Goal: Information Seeking & Learning: Learn about a topic

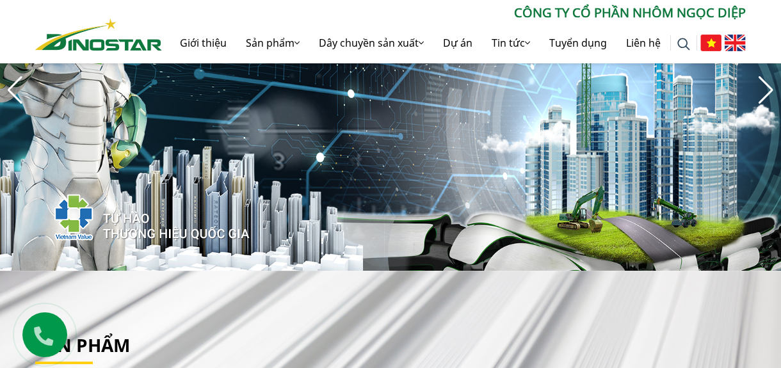
scroll to position [100, 0]
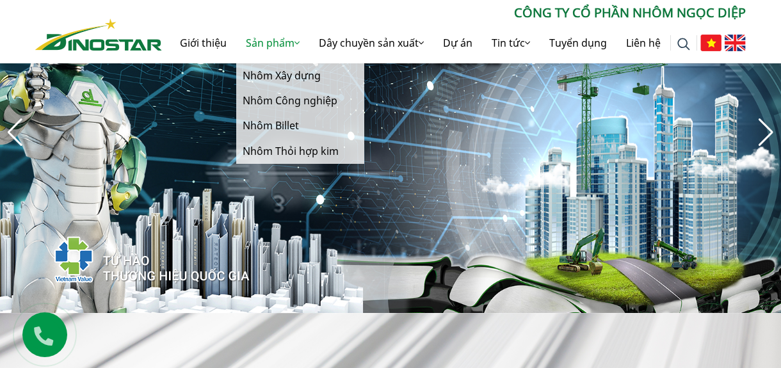
click at [288, 40] on link "Sản phẩm" at bounding box center [272, 42] width 73 height 41
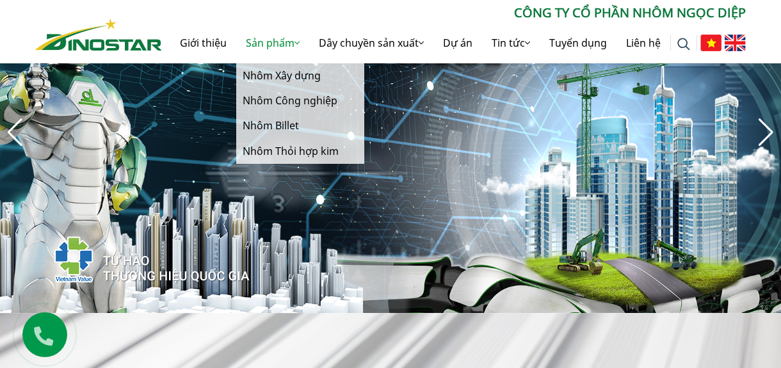
click at [288, 40] on link "Sản phẩm" at bounding box center [272, 42] width 73 height 41
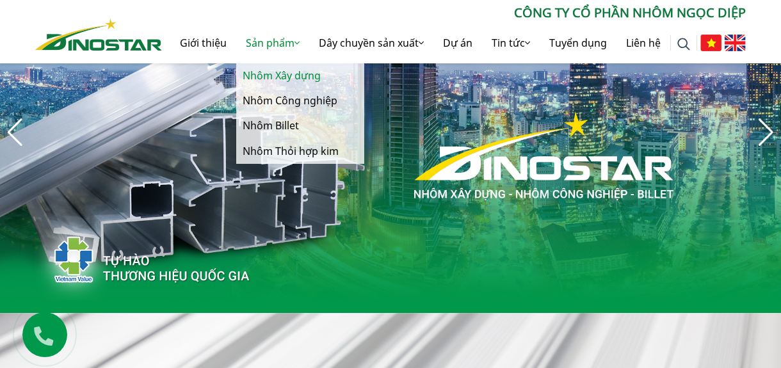
click at [291, 70] on link "Nhôm Xây dựng" at bounding box center [300, 75] width 128 height 25
click at [295, 76] on link "Nhôm Xây dựng" at bounding box center [300, 75] width 128 height 25
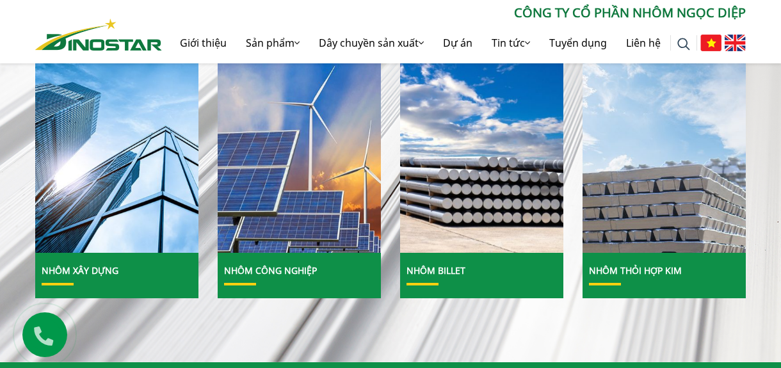
scroll to position [292, 0]
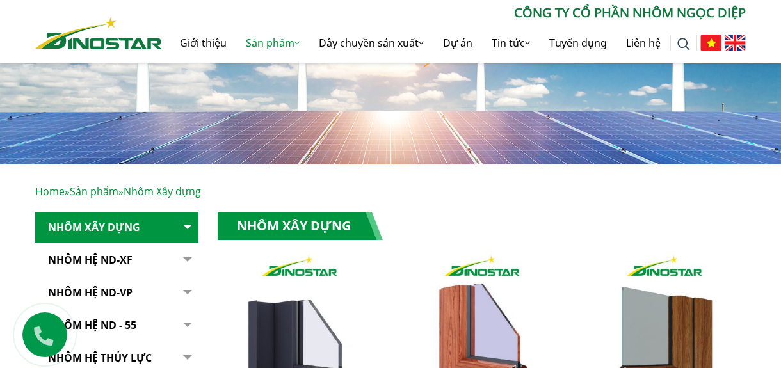
scroll to position [192, 0]
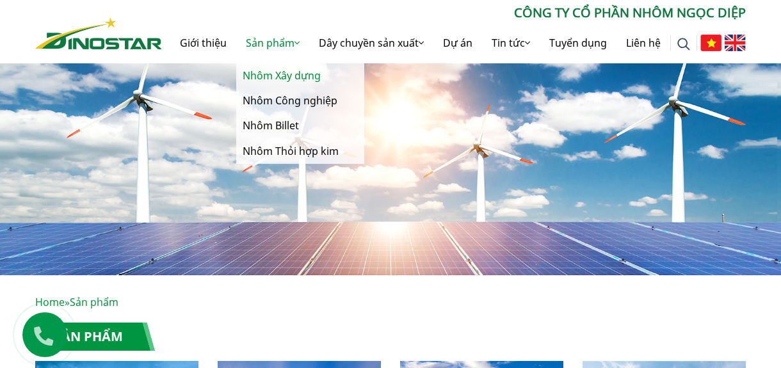
click at [269, 73] on link "Nhôm Xây dựng" at bounding box center [300, 75] width 128 height 25
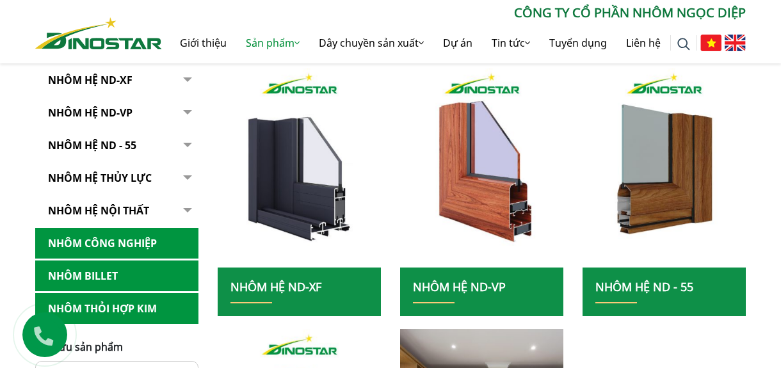
scroll to position [295, 0]
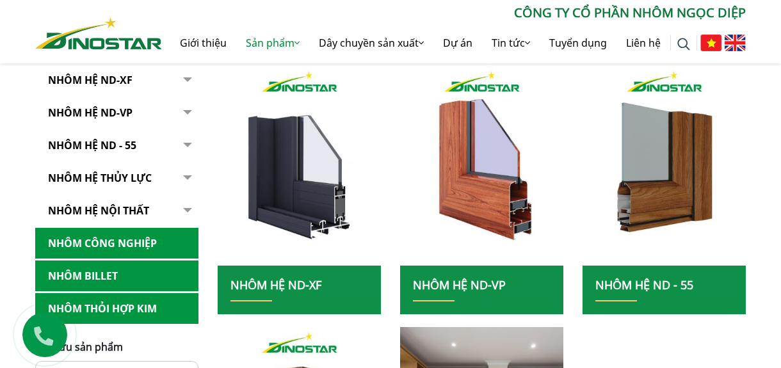
click at [304, 286] on link "Nhôm Hệ ND-XF" at bounding box center [276, 284] width 91 height 15
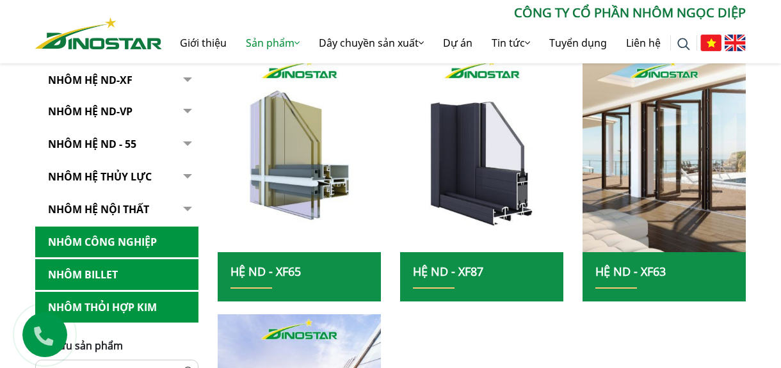
scroll to position [561, 0]
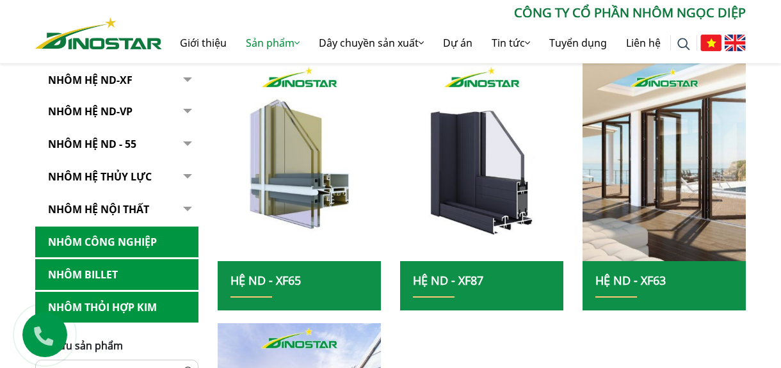
click at [117, 81] on link "Nhôm Hệ ND-XF" at bounding box center [116, 80] width 163 height 31
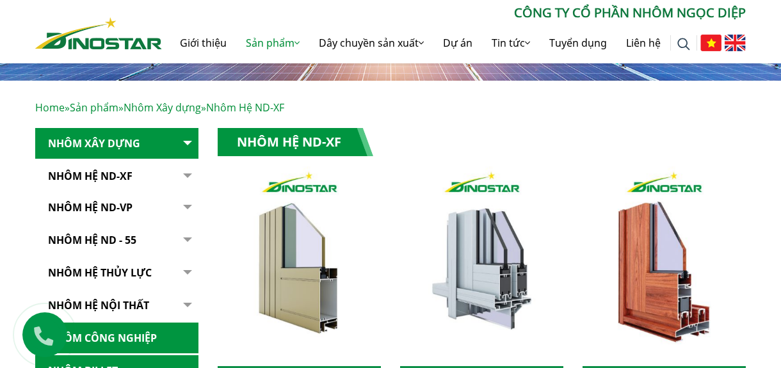
scroll to position [202, 0]
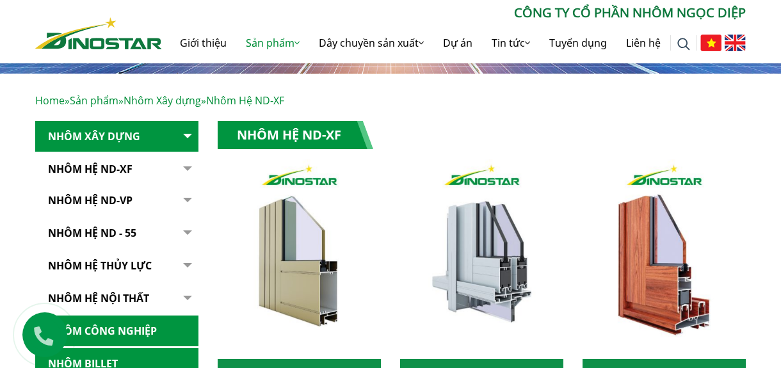
click at [99, 233] on link "NHÔM HỆ ND - 55" at bounding box center [116, 233] width 163 height 31
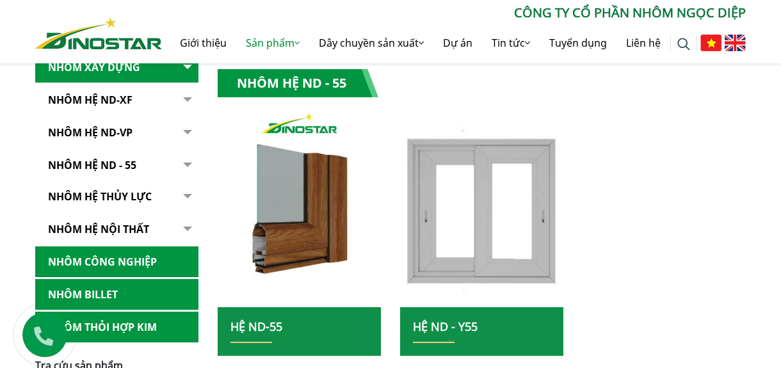
scroll to position [320, 0]
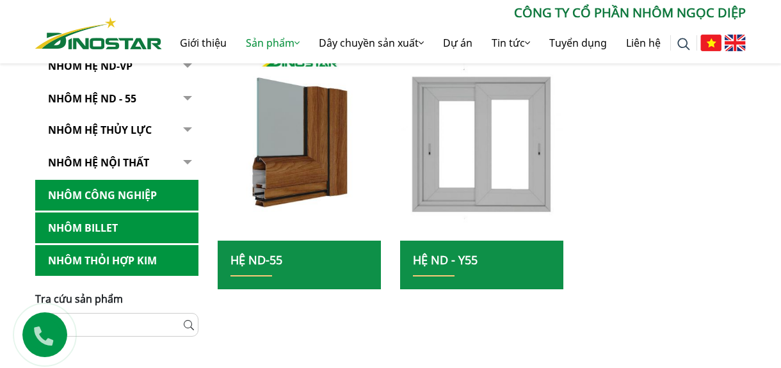
click at [464, 261] on link "Hệ ND - Y55" at bounding box center [445, 259] width 65 height 15
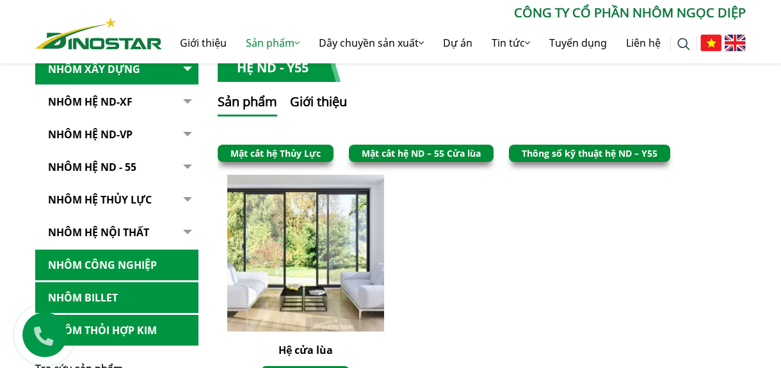
scroll to position [264, 0]
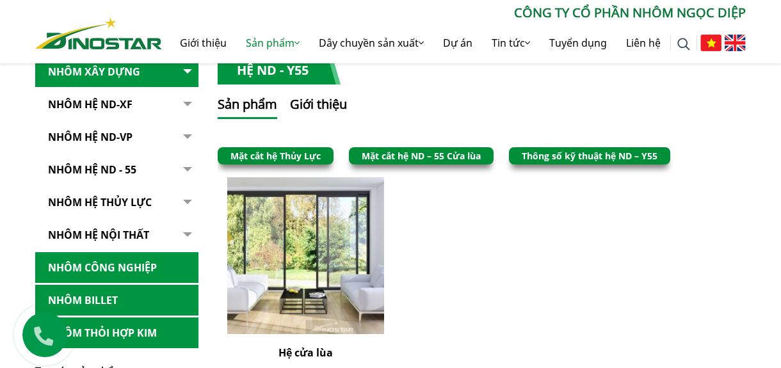
click at [421, 155] on link "Mặt cắt hệ ND – 55 Cửa lùa" at bounding box center [421, 156] width 119 height 12
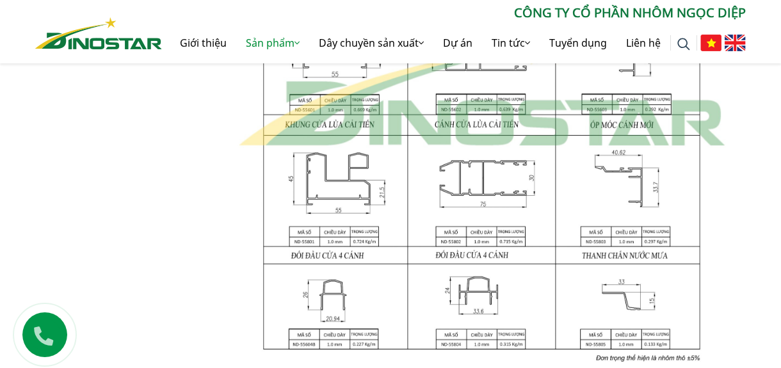
scroll to position [704, 0]
